Goal: Task Accomplishment & Management: Use online tool/utility

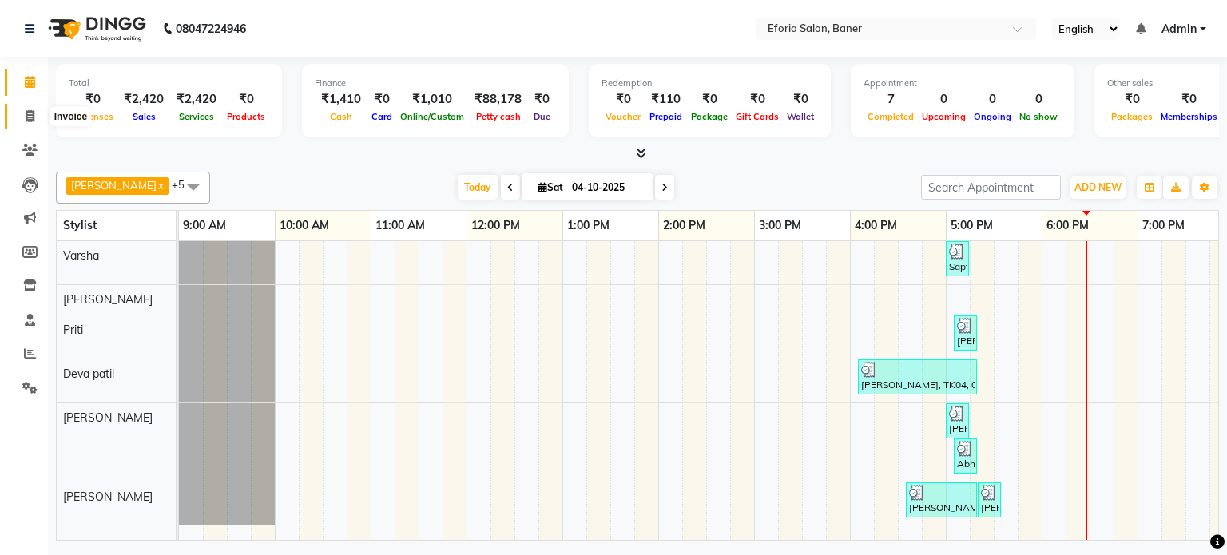
click at [32, 118] on icon at bounding box center [30, 116] width 9 height 12
select select "608"
select select "service"
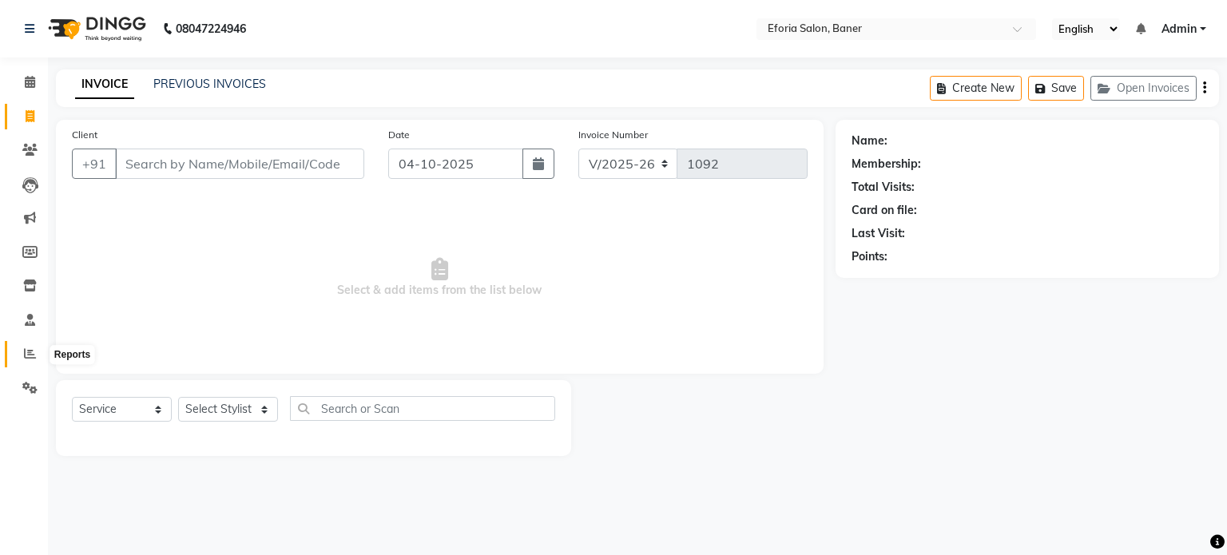
click at [37, 354] on span at bounding box center [30, 354] width 28 height 18
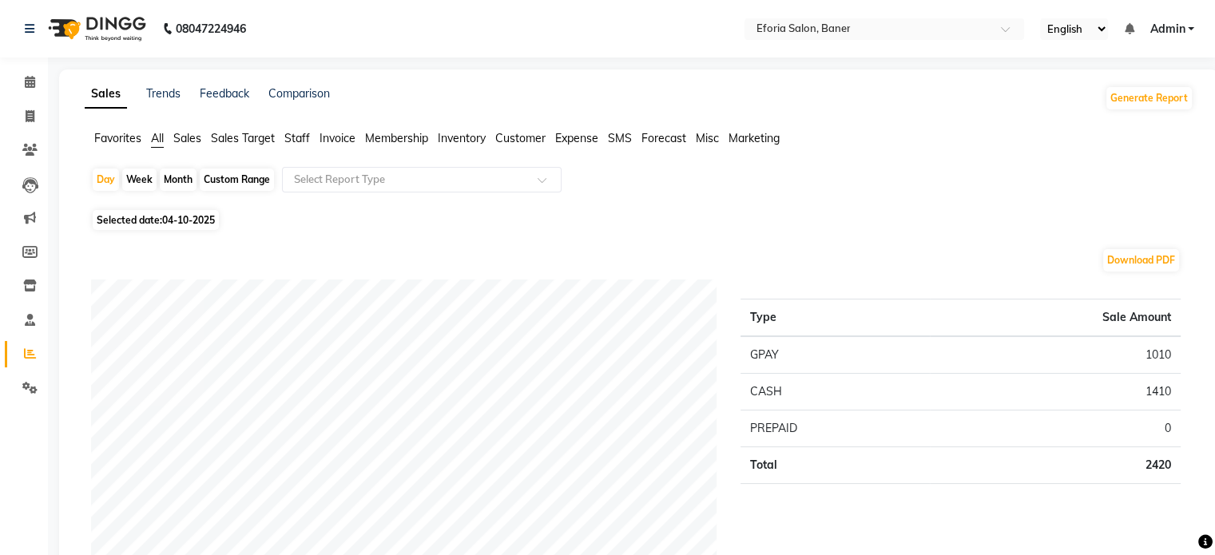
click at [178, 174] on div "Month" at bounding box center [178, 180] width 37 height 22
select select "10"
select select "2025"
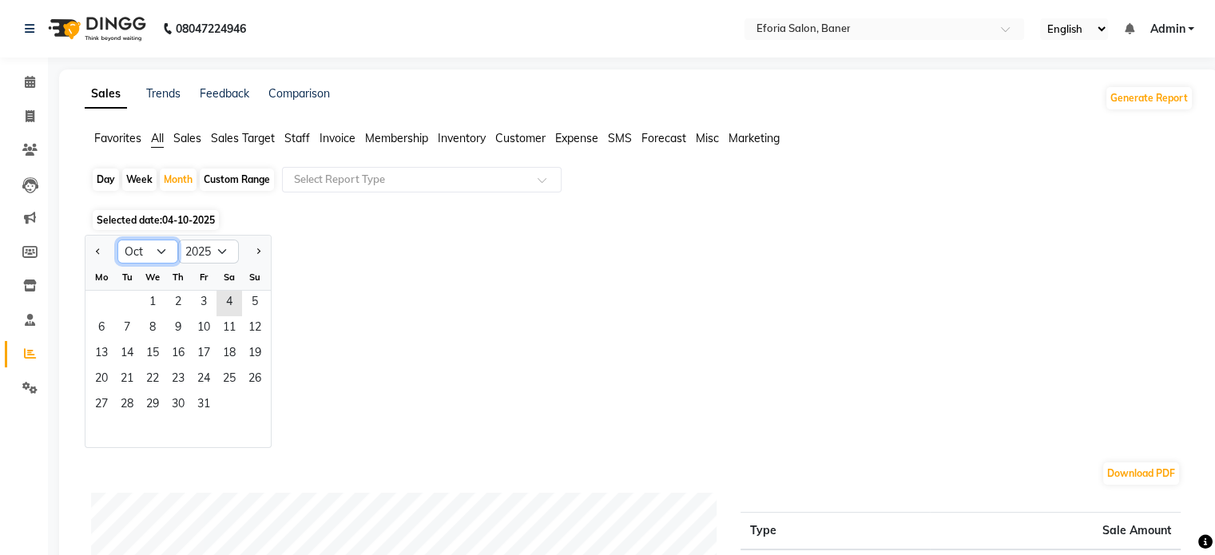
click at [157, 252] on select "Jan Feb Mar Apr May Jun [DATE] Aug Sep Oct Nov Dec" at bounding box center [147, 252] width 61 height 24
select select "9"
click at [117, 240] on select "Jan Feb Mar Apr May Jun [DATE] Aug Sep Oct Nov Dec" at bounding box center [147, 252] width 61 height 24
click at [96, 302] on span "1" at bounding box center [102, 304] width 26 height 26
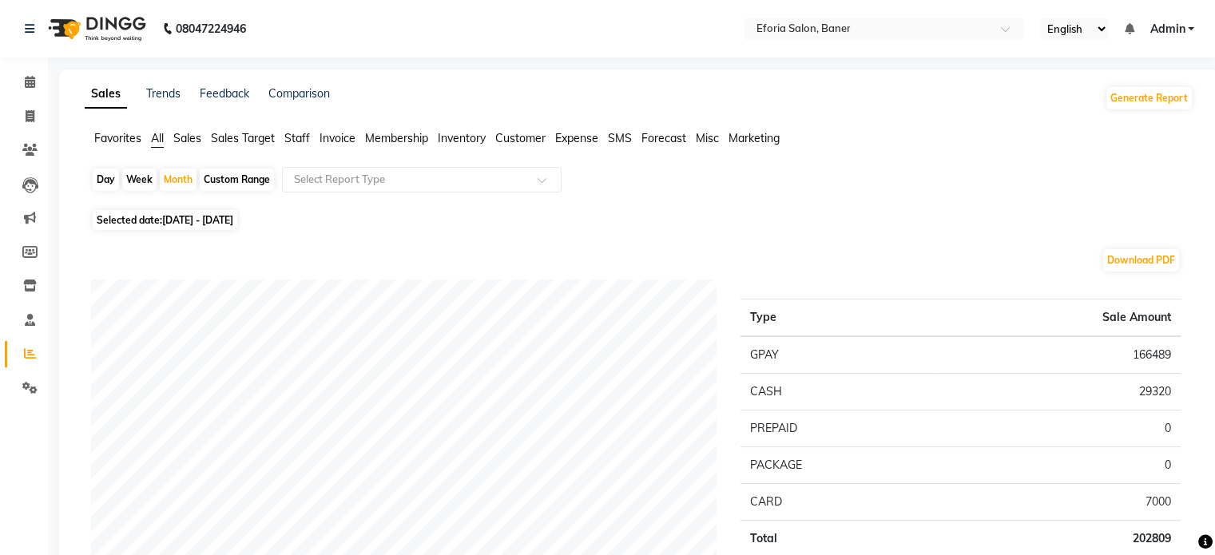
click at [192, 139] on span "Sales" at bounding box center [187, 138] width 28 height 14
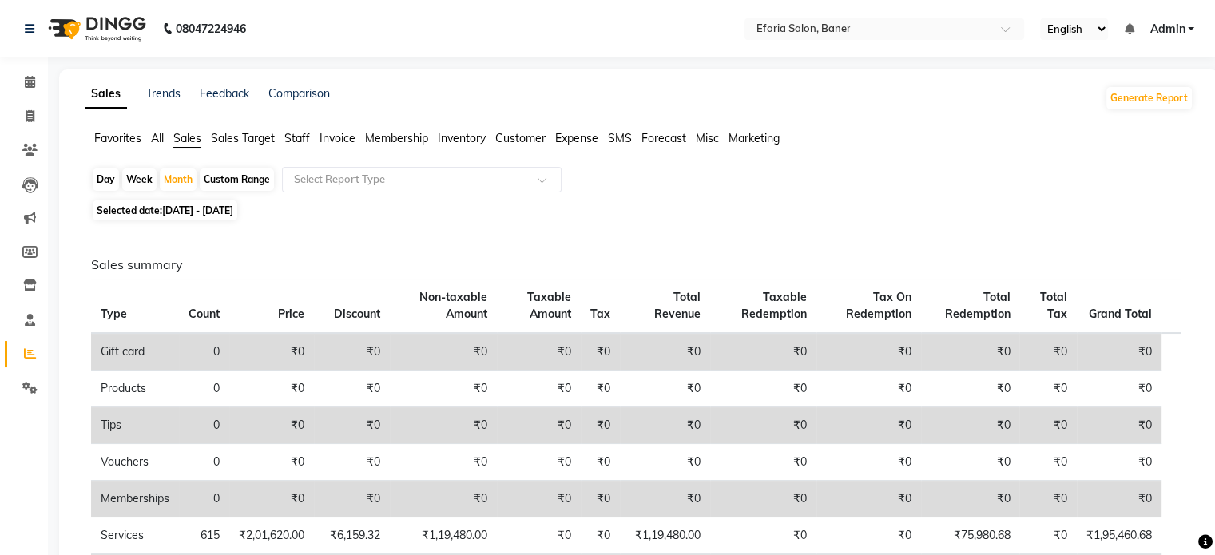
click at [159, 134] on span "All" at bounding box center [157, 138] width 13 height 14
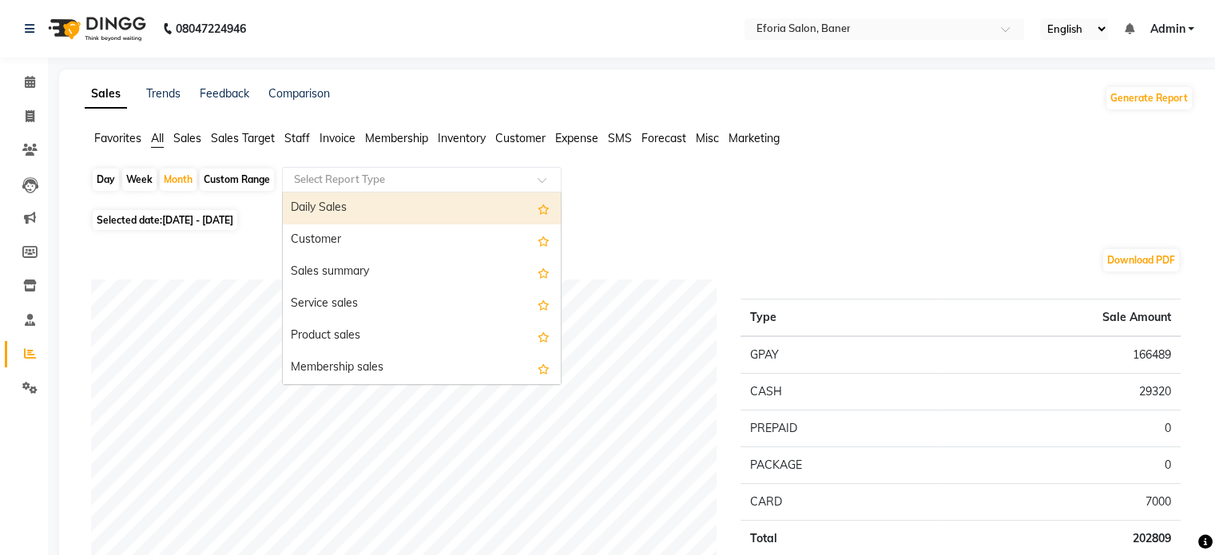
click at [543, 179] on span at bounding box center [548, 185] width 20 height 16
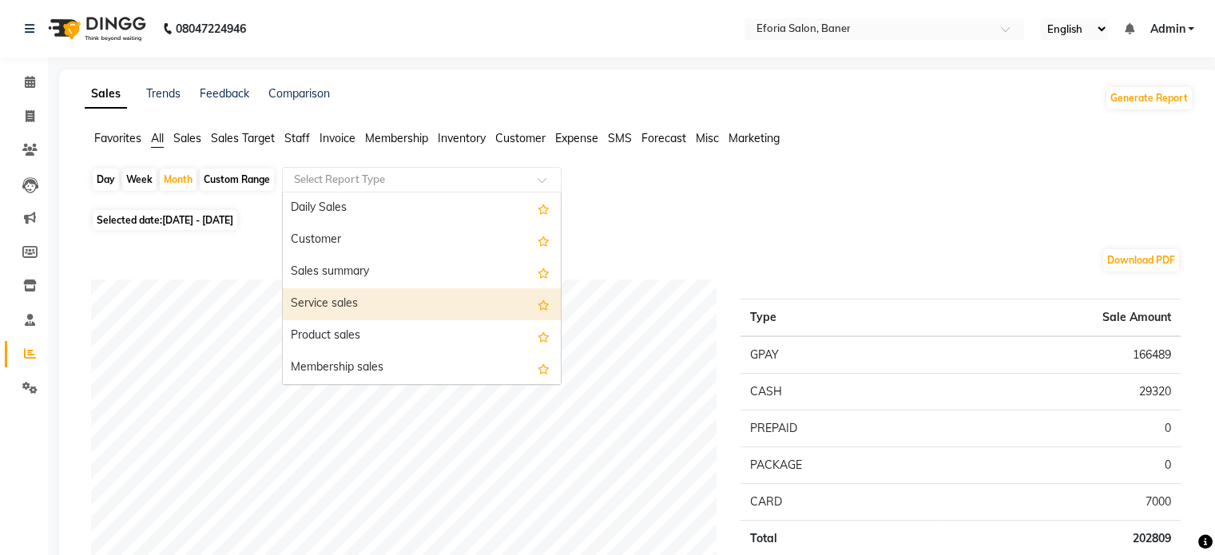
click at [491, 309] on div "Service sales" at bounding box center [422, 304] width 278 height 32
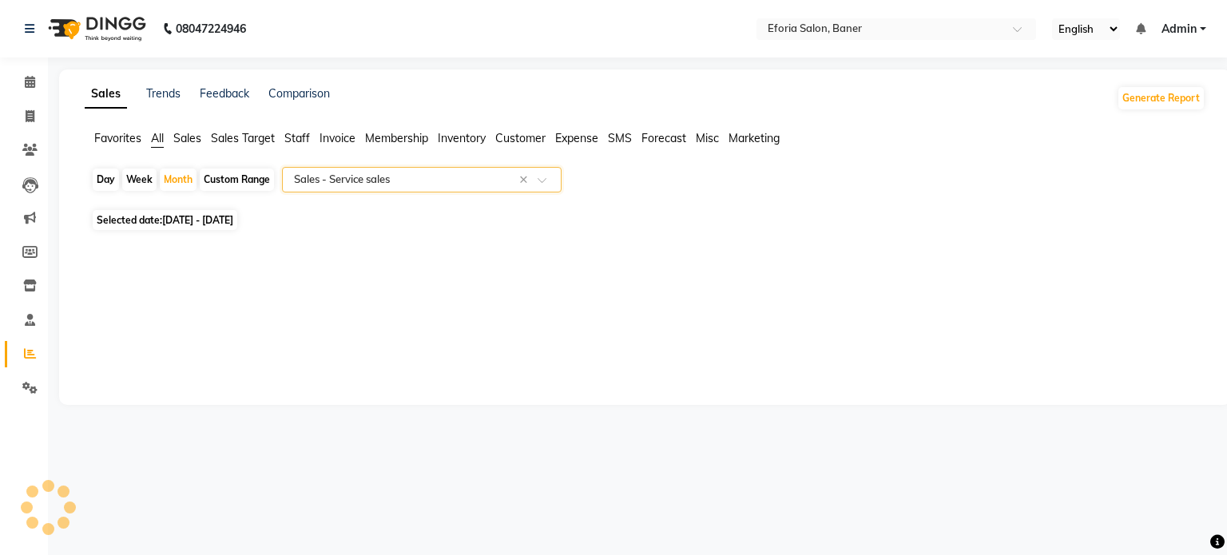
select select "full_report"
select select "csv"
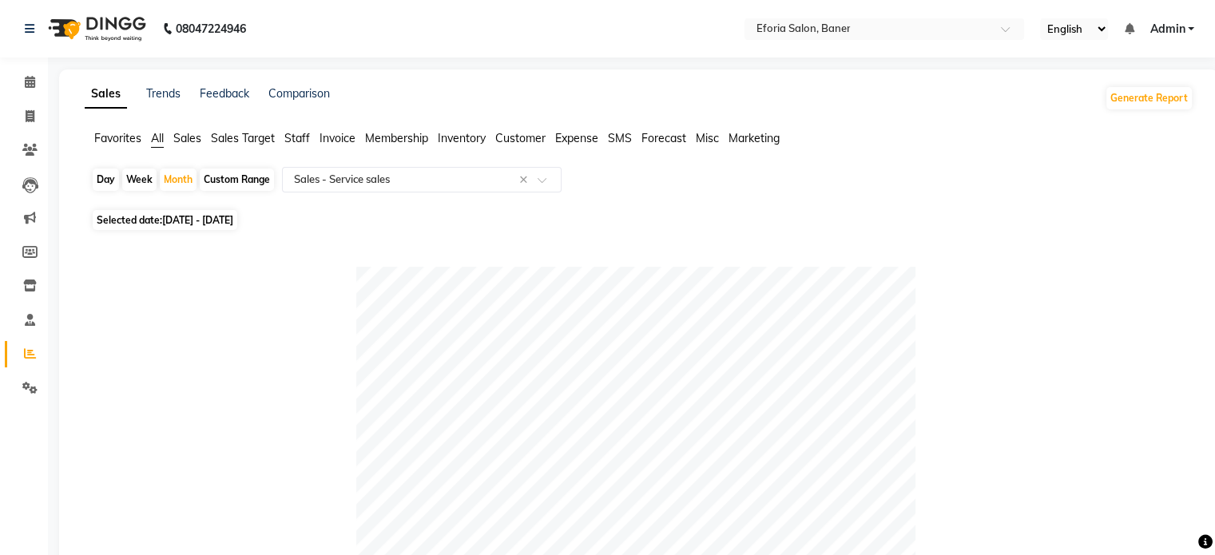
click at [1065, 467] on div at bounding box center [636, 546] width 1090 height 559
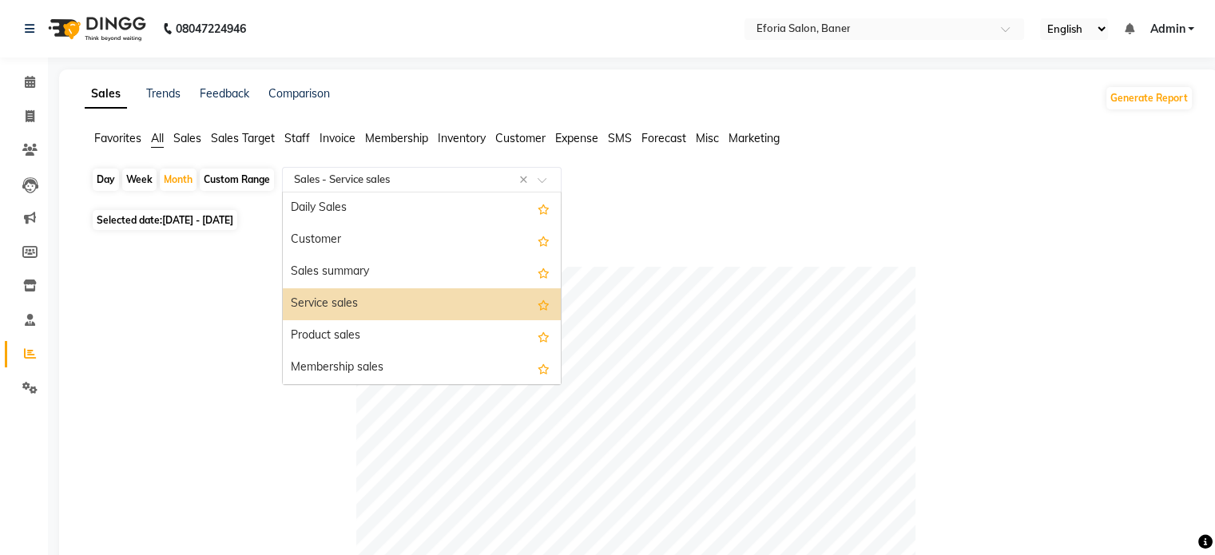
click at [544, 177] on span at bounding box center [548, 185] width 20 height 16
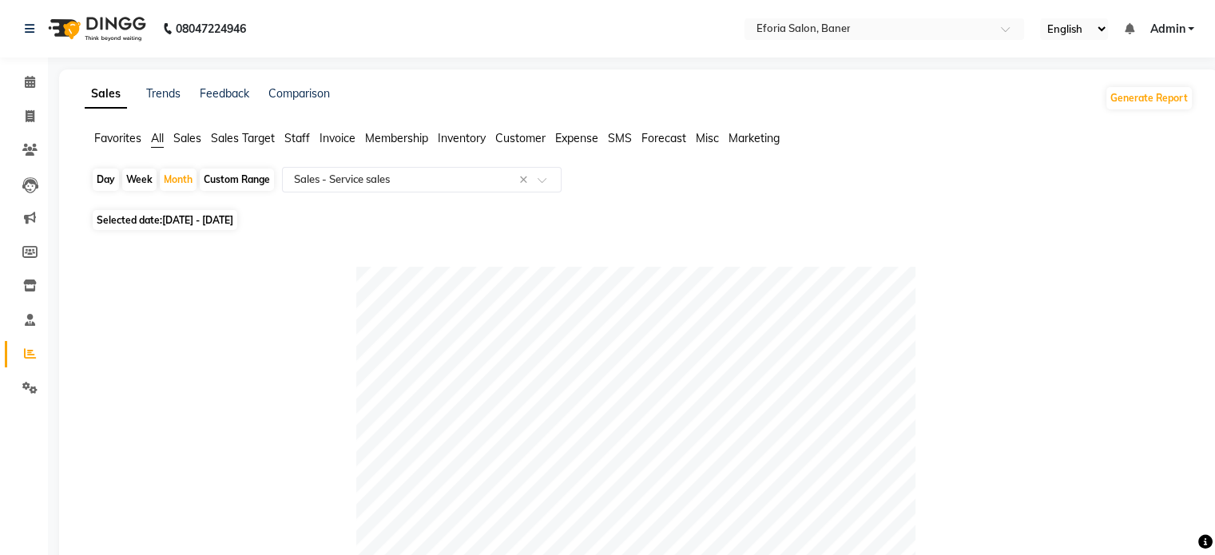
click at [694, 216] on div "Selected date: [DATE] - [DATE]" at bounding box center [642, 220] width 1103 height 17
click at [543, 172] on div at bounding box center [422, 180] width 278 height 16
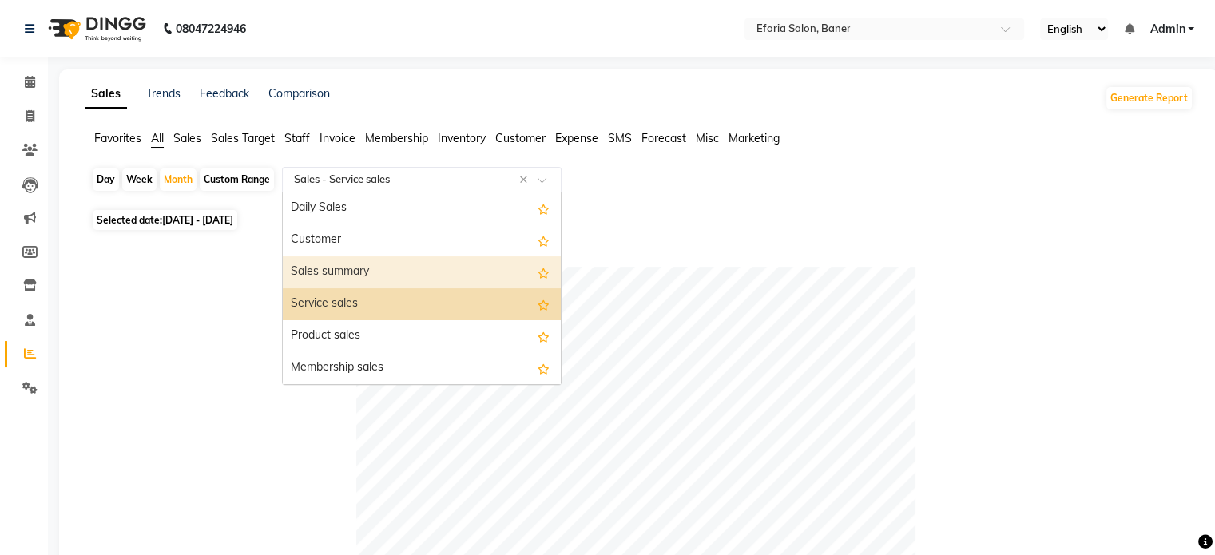
click at [467, 261] on div "Sales summary" at bounding box center [422, 272] width 278 height 32
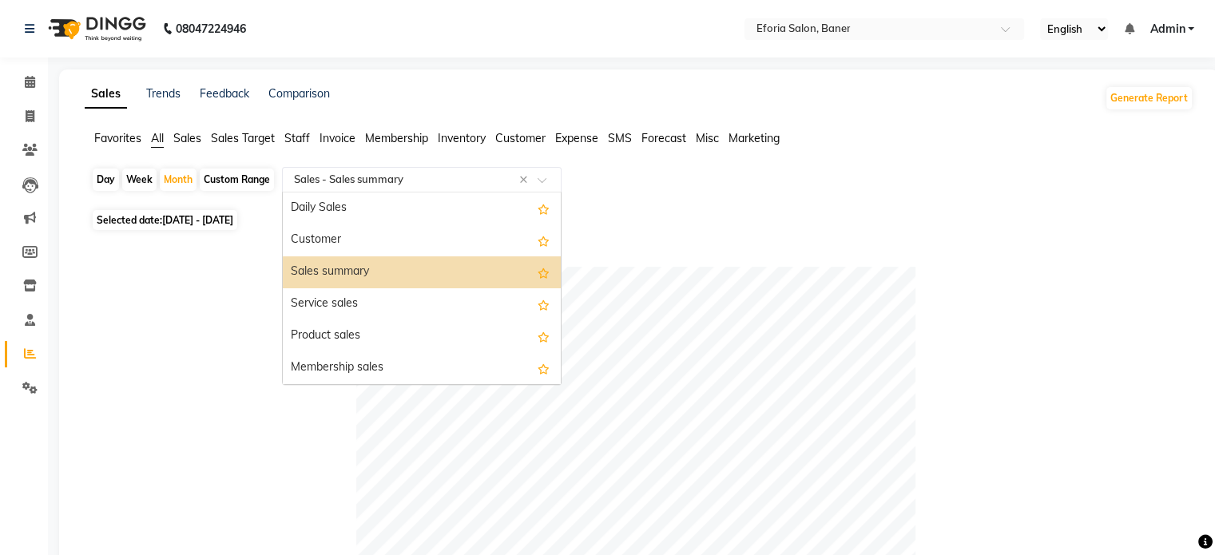
click at [538, 177] on span at bounding box center [548, 185] width 20 height 16
click at [402, 263] on div "Sales summary" at bounding box center [422, 272] width 278 height 32
click at [541, 178] on span at bounding box center [548, 185] width 20 height 16
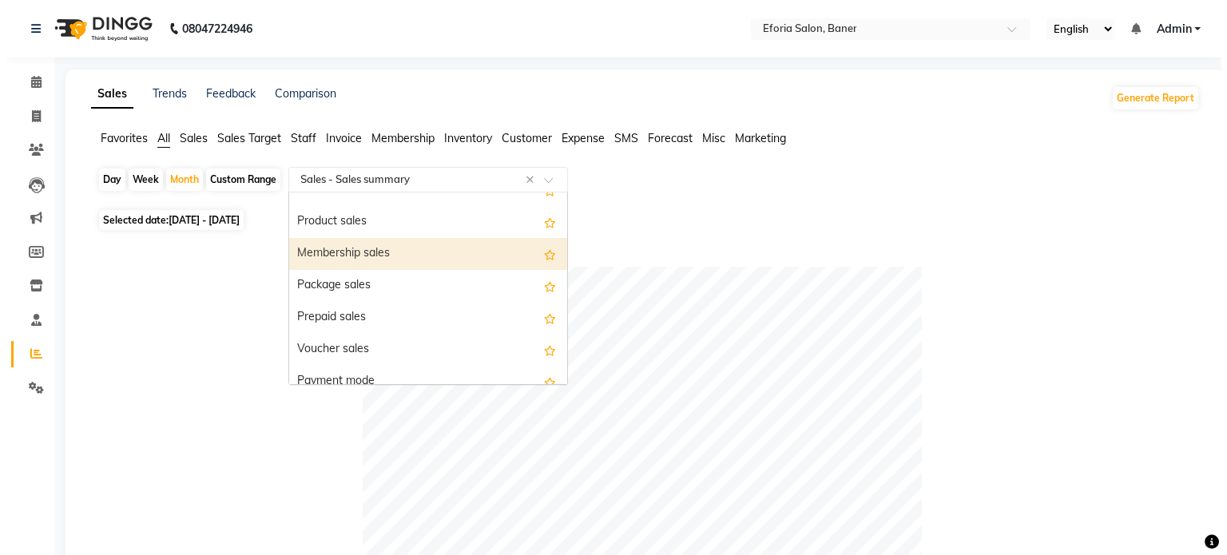
scroll to position [128, 0]
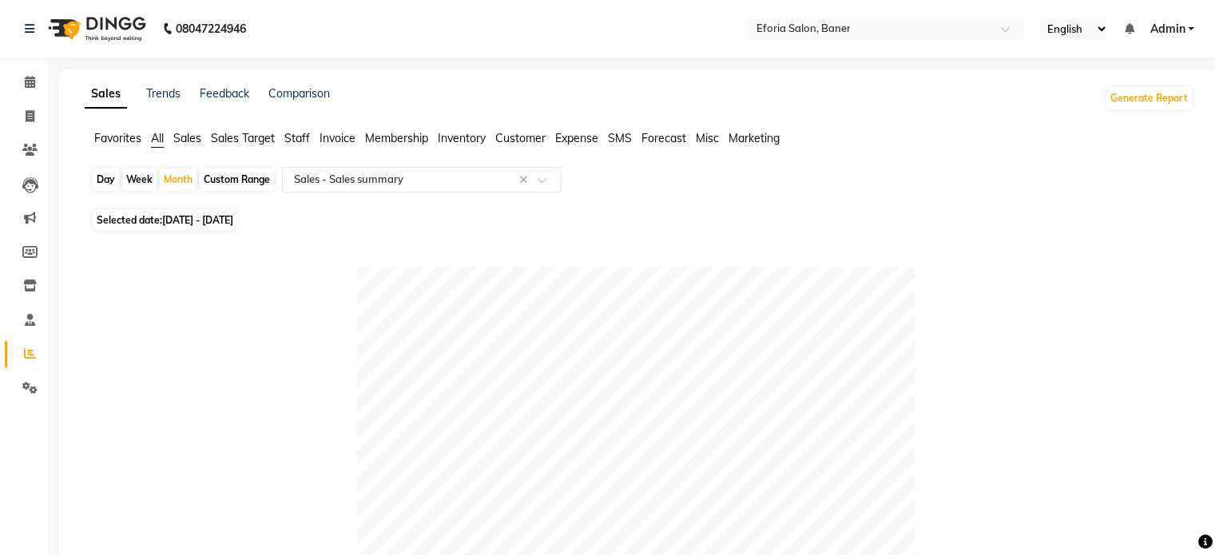
click at [38, 353] on span at bounding box center [30, 354] width 28 height 18
click at [26, 114] on icon at bounding box center [30, 116] width 9 height 12
select select "608"
select select "service"
